Goal: Information Seeking & Learning: Learn about a topic

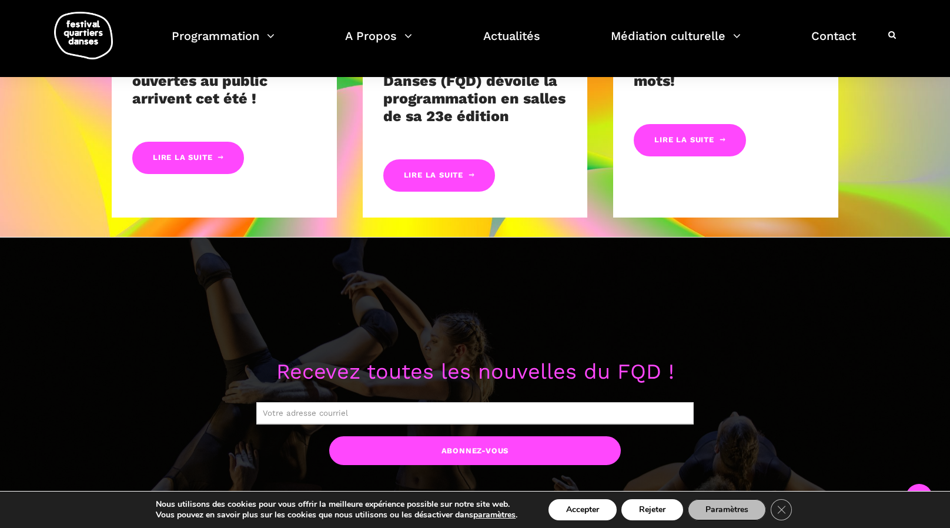
scroll to position [411, 0]
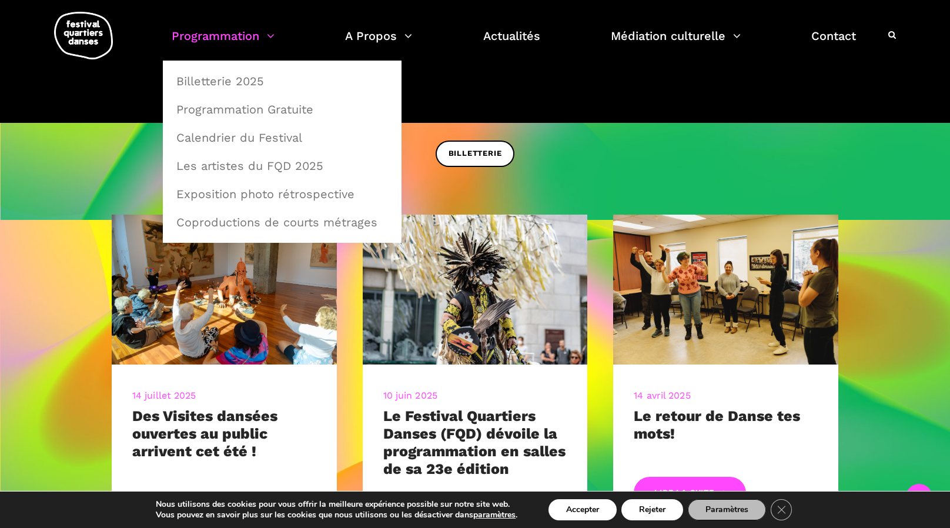
click at [243, 32] on link "Programmation" at bounding box center [223, 43] width 103 height 35
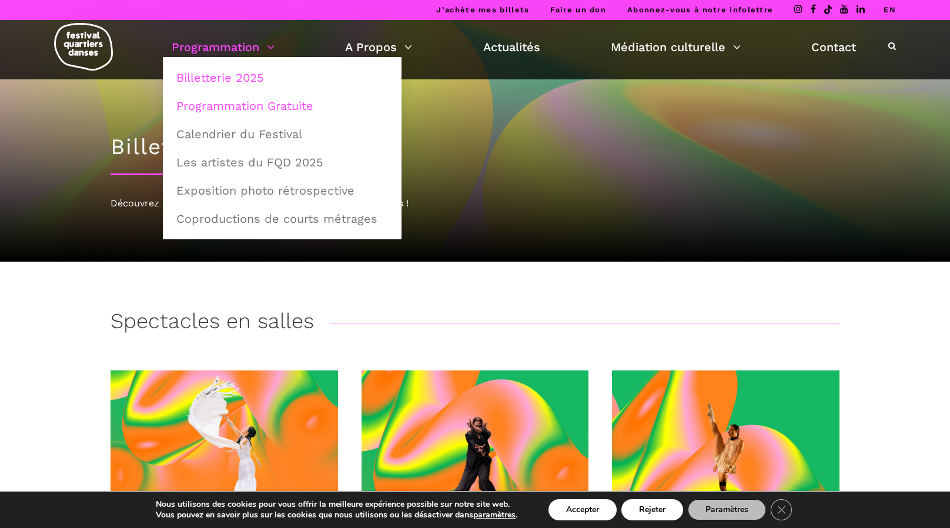
click at [234, 106] on link "Programmation Gratuite" at bounding box center [282, 105] width 226 height 27
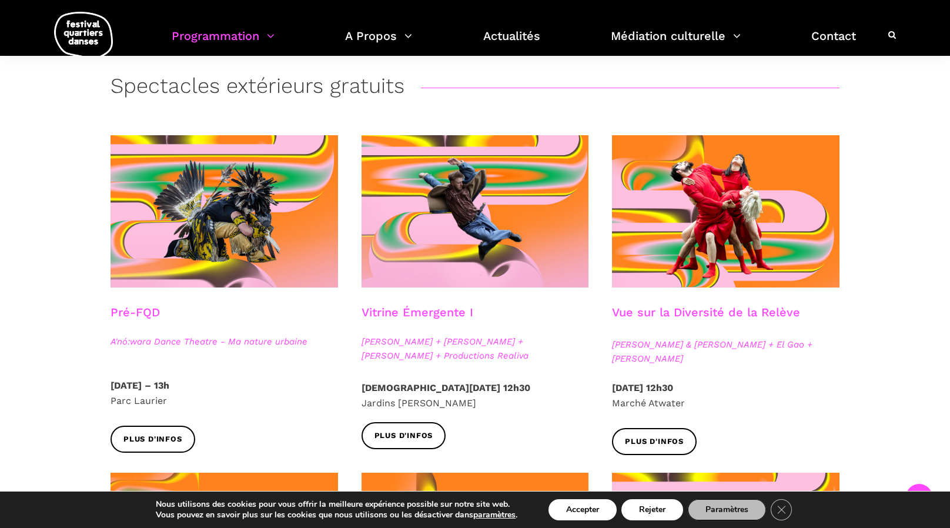
scroll to position [294, 0]
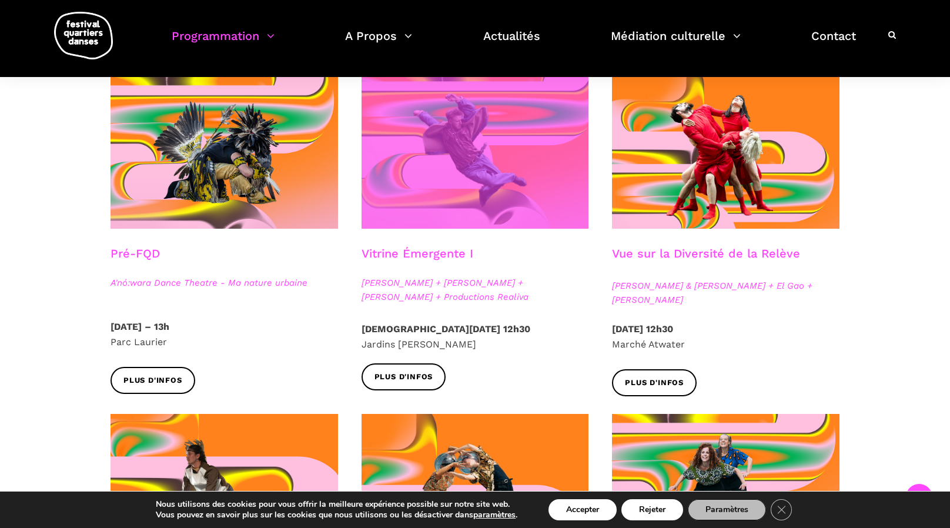
click at [472, 149] on span at bounding box center [474, 152] width 227 height 152
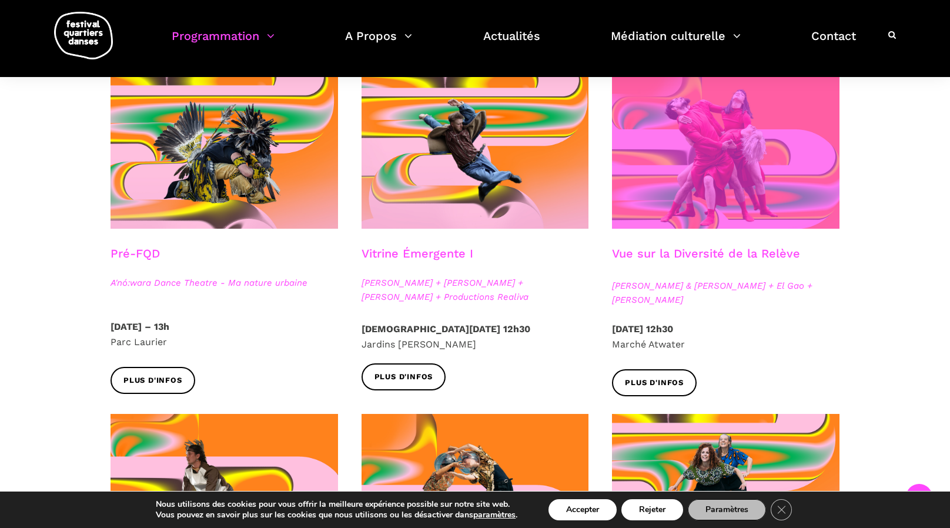
click at [719, 192] on span at bounding box center [725, 152] width 227 height 152
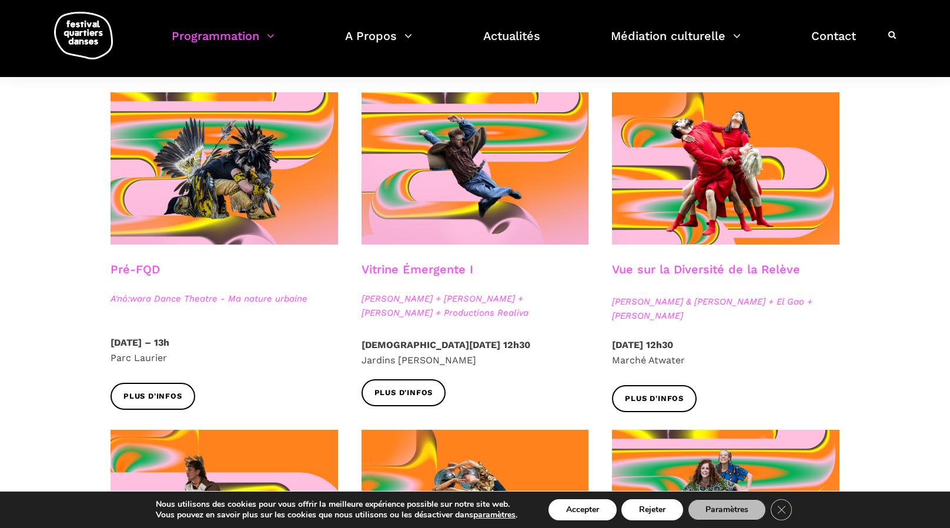
scroll to position [353, 0]
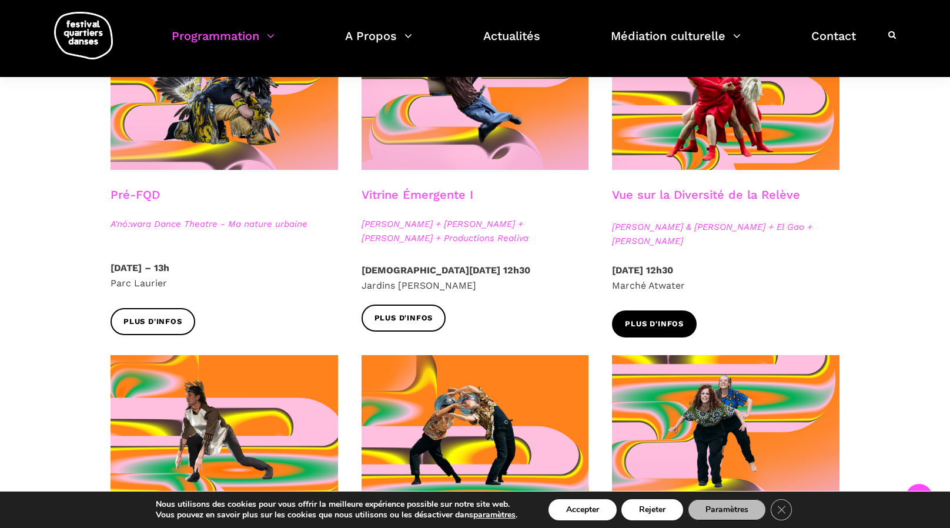
click at [658, 326] on span "Plus d'infos" at bounding box center [654, 324] width 59 height 12
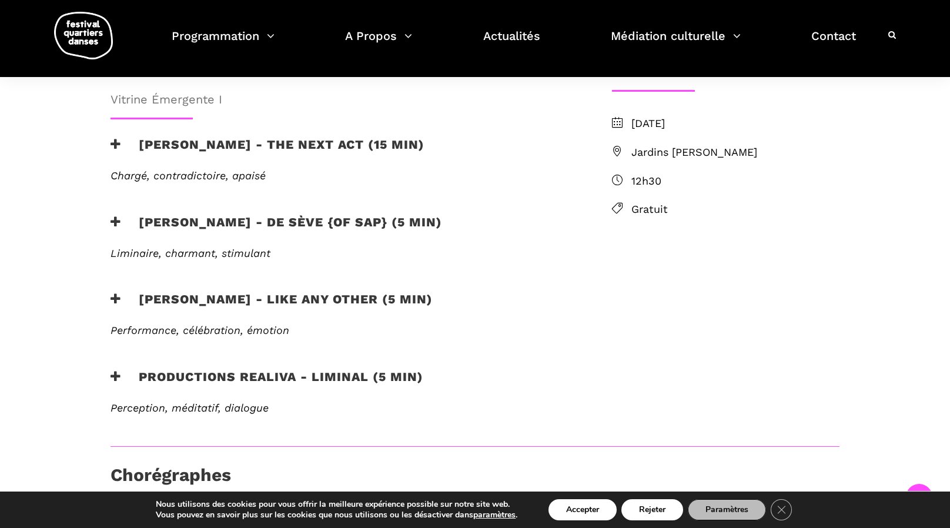
scroll to position [59, 0]
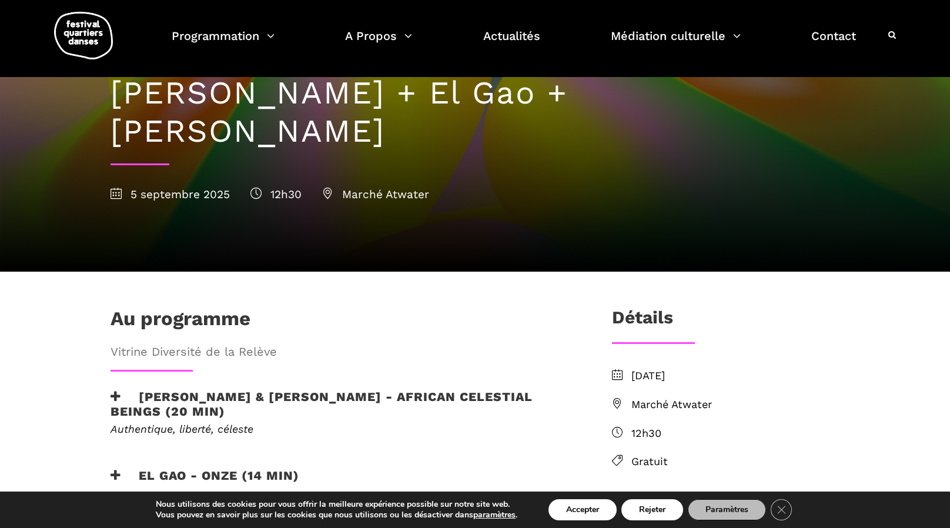
scroll to position [294, 0]
